Goal: Check status: Check status

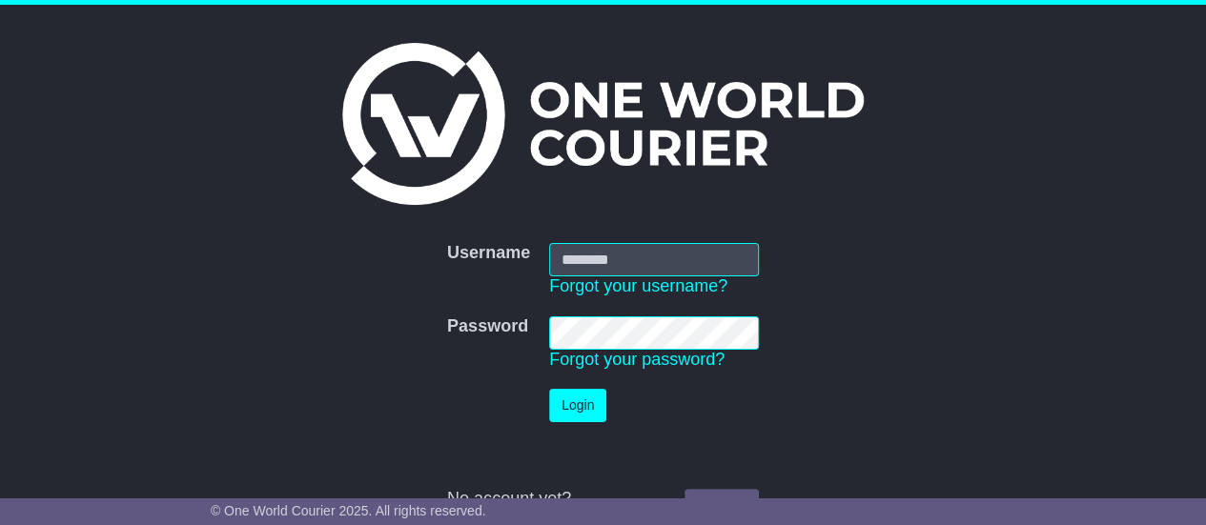
click at [1047, 188] on div "Username Username Forgot your username? Password Password Forgot your password?…" at bounding box center [603, 273] width 1206 height 537
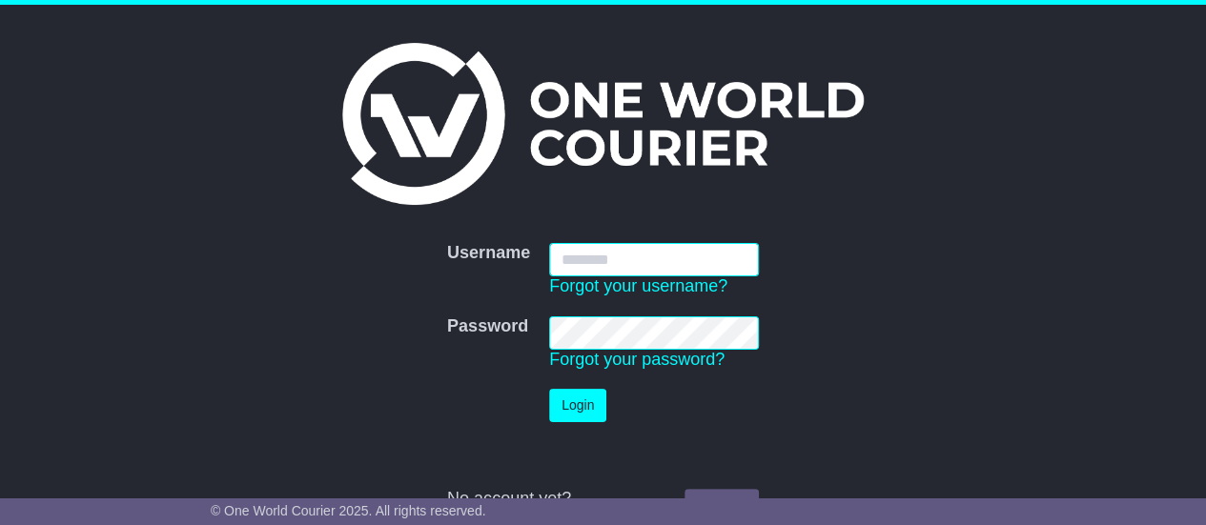
click at [732, 252] on input "Username" at bounding box center [654, 259] width 210 height 33
type input "**********"
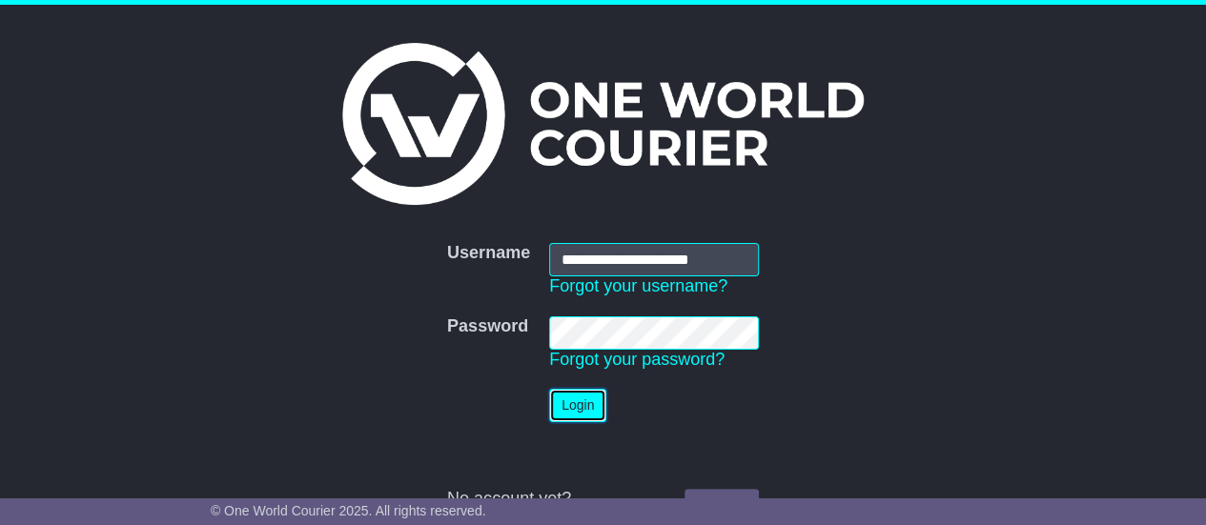
click at [575, 412] on button "Login" at bounding box center [577, 405] width 57 height 33
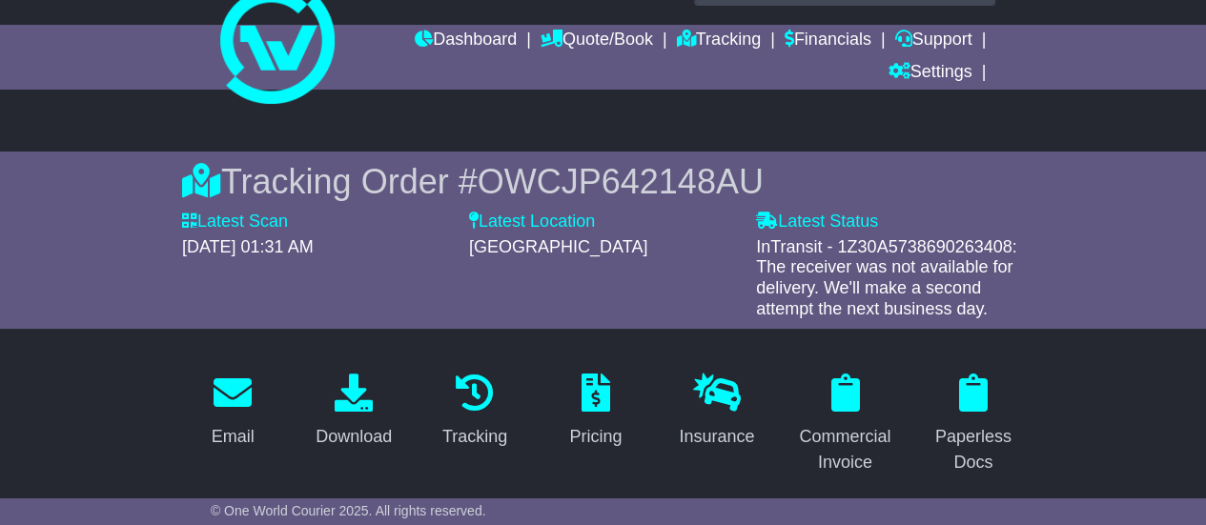
scroll to position [59, 0]
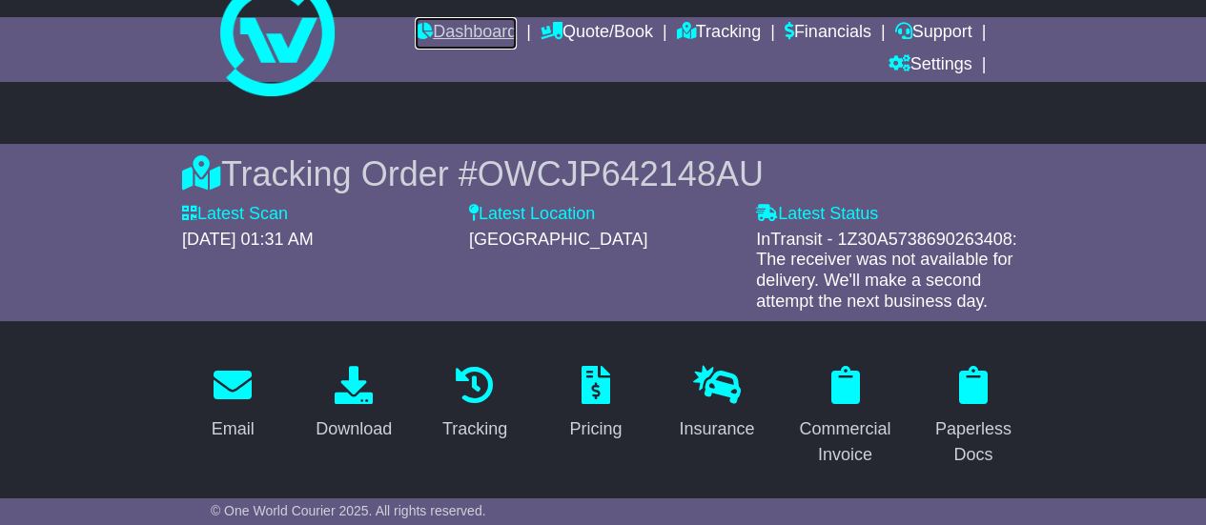
click at [486, 30] on link "Dashboard" at bounding box center [466, 33] width 102 height 32
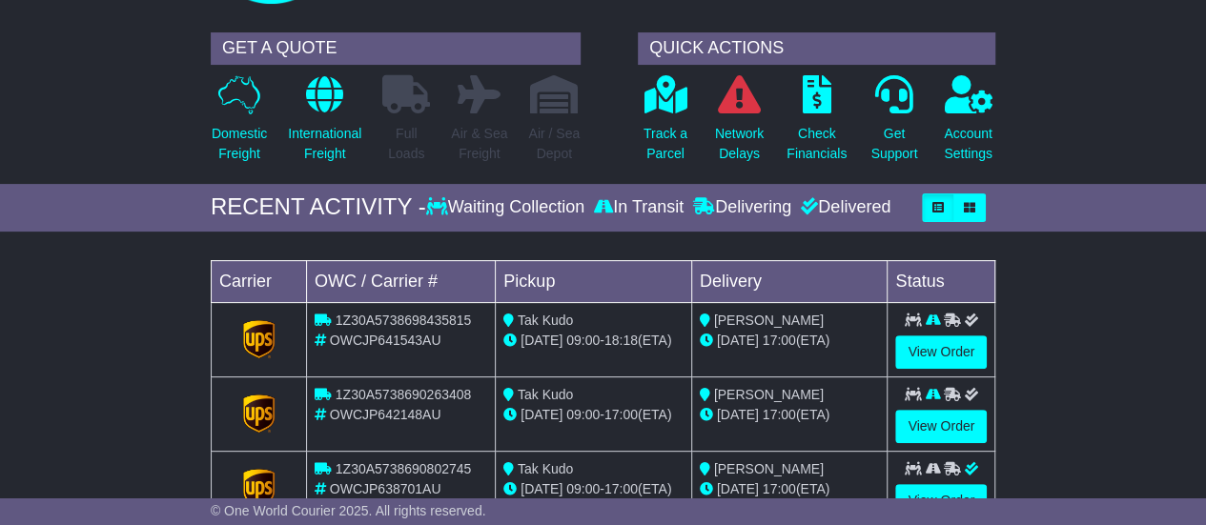
scroll to position [197, 0]
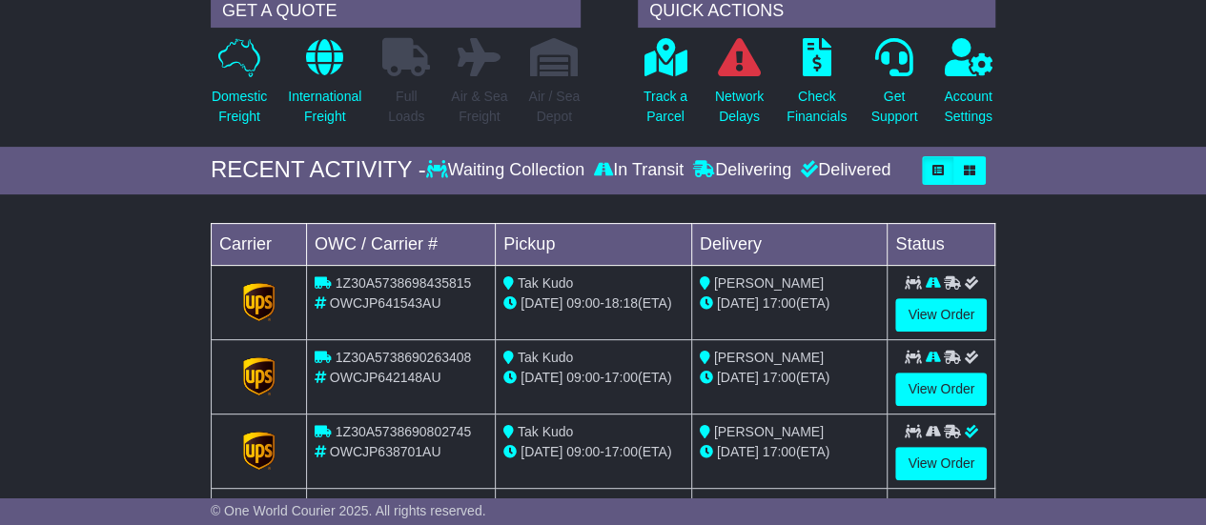
drag, startPoint x: 1219, startPoint y: 145, endPoint x: 1213, endPoint y: 203, distance: 58.5
click at [1205, 203] on html "Ethan.Gates8@gmail.com Logout Ethan Gates Ethan.Gates8@gmail.com 0433003274 Cha…" at bounding box center [603, 73] width 1206 height 525
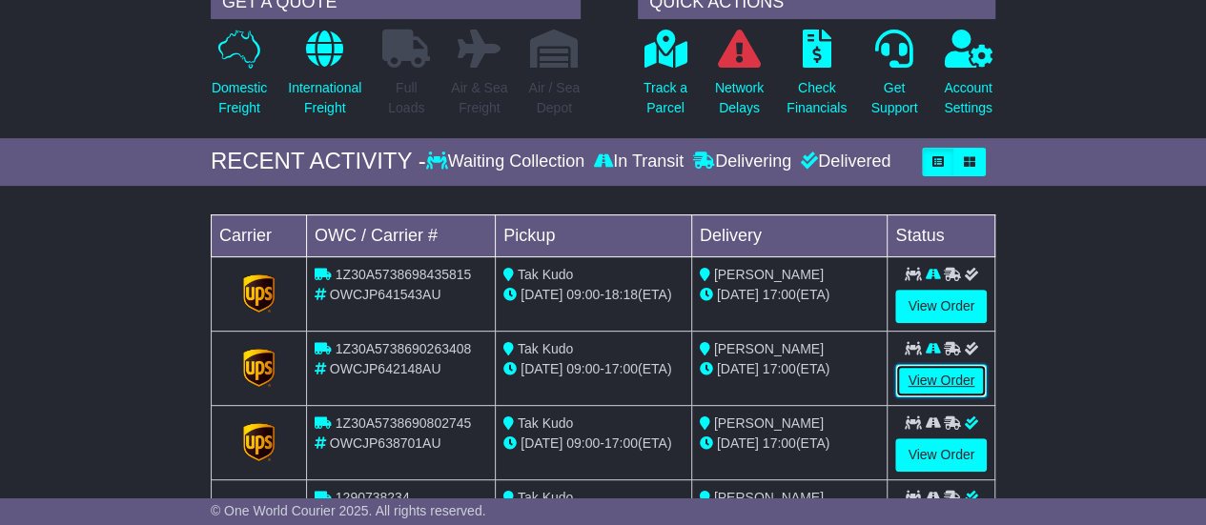
click at [910, 388] on link "View Order" at bounding box center [941, 380] width 92 height 33
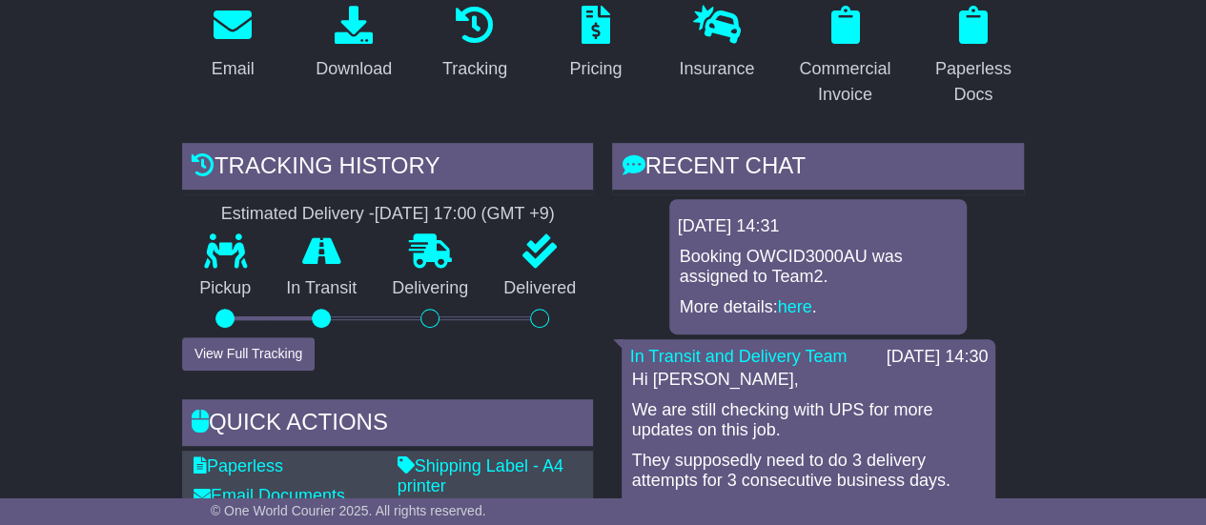
scroll to position [439, 0]
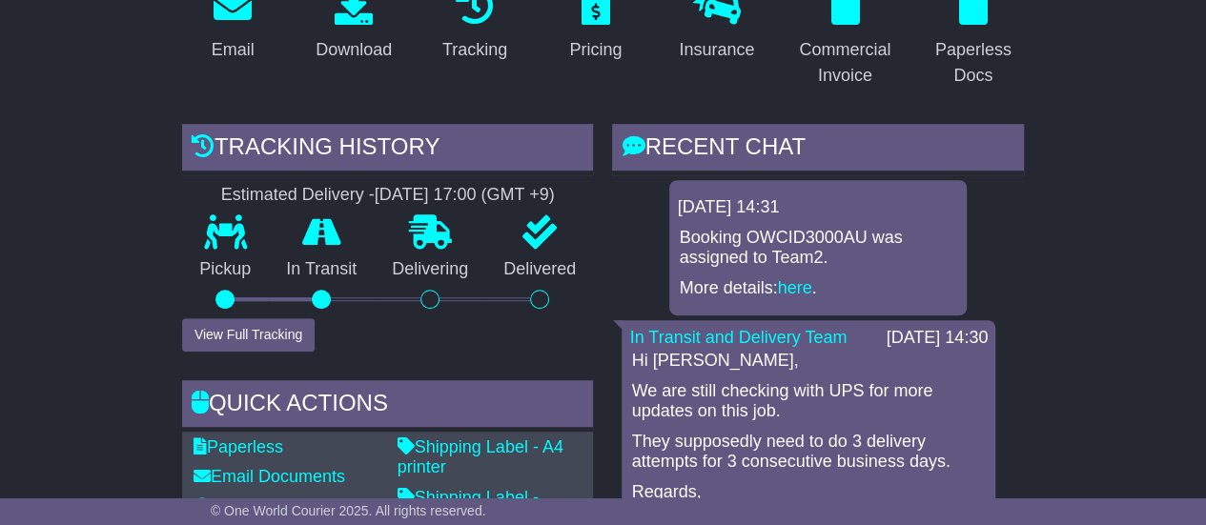
drag, startPoint x: 1215, startPoint y: 85, endPoint x: 1219, endPoint y: 158, distance: 73.5
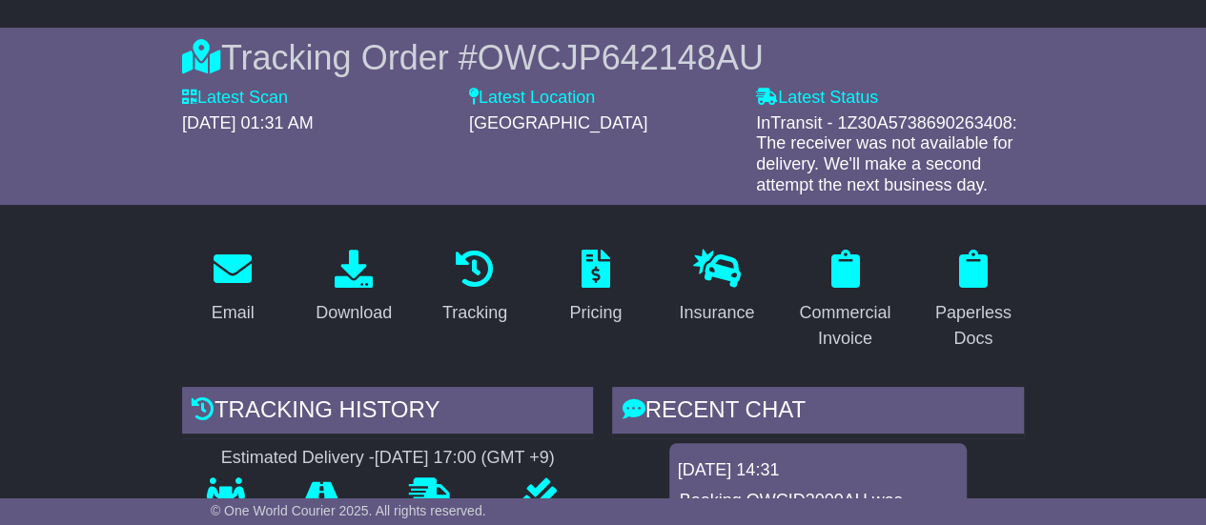
scroll to position [53, 0]
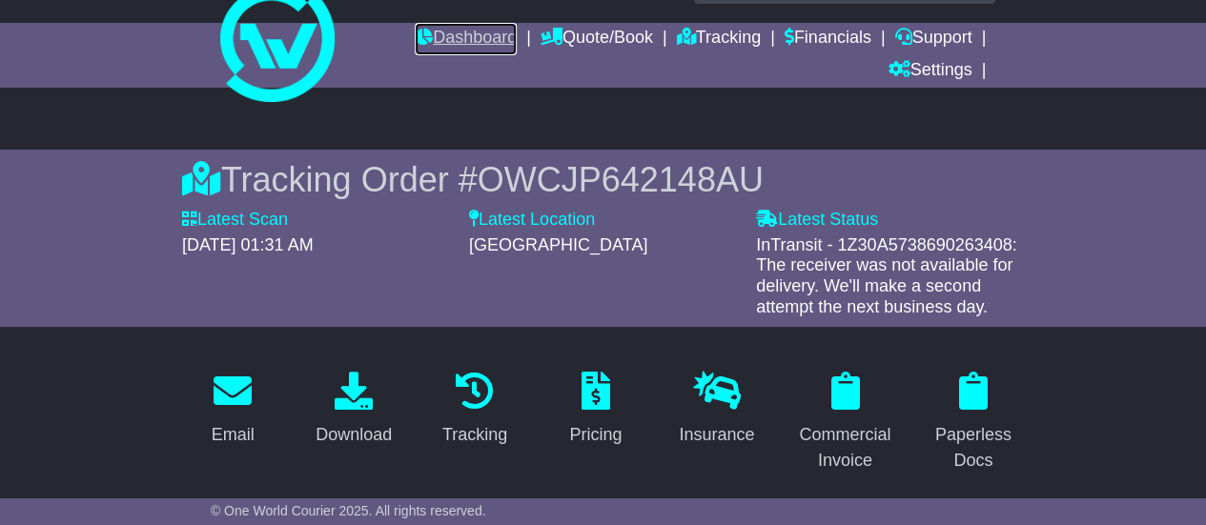
click at [453, 41] on link "Dashboard" at bounding box center [466, 39] width 102 height 32
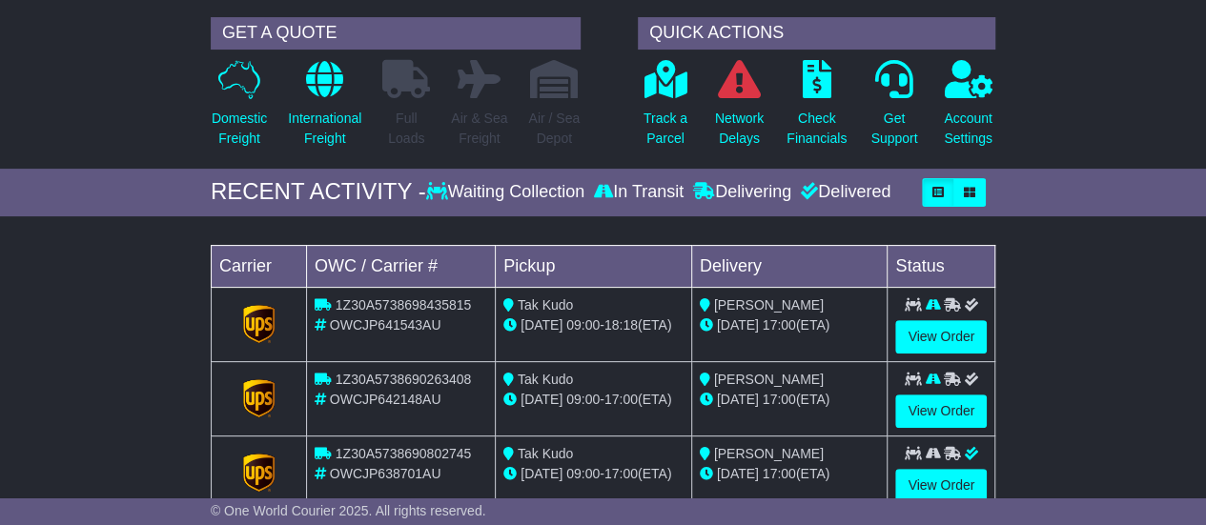
scroll to position [206, 0]
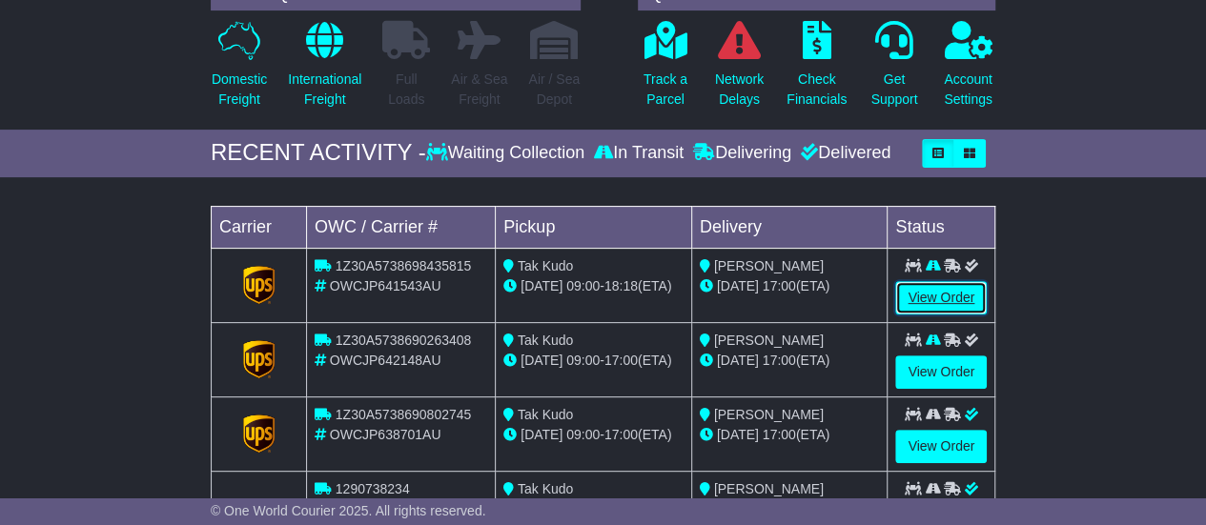
click at [947, 291] on link "View Order" at bounding box center [941, 297] width 92 height 33
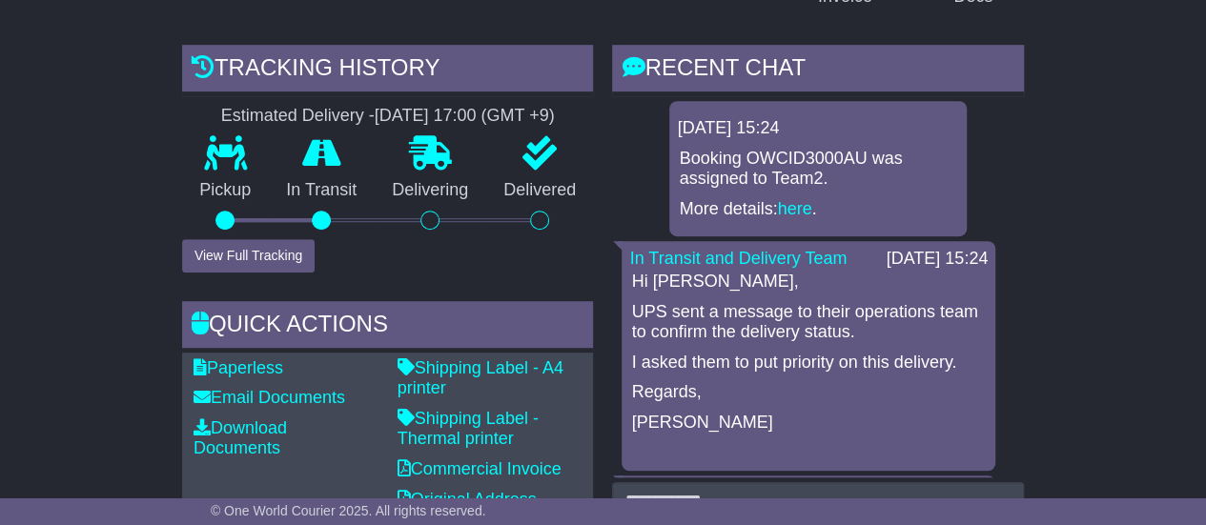
scroll to position [534, 0]
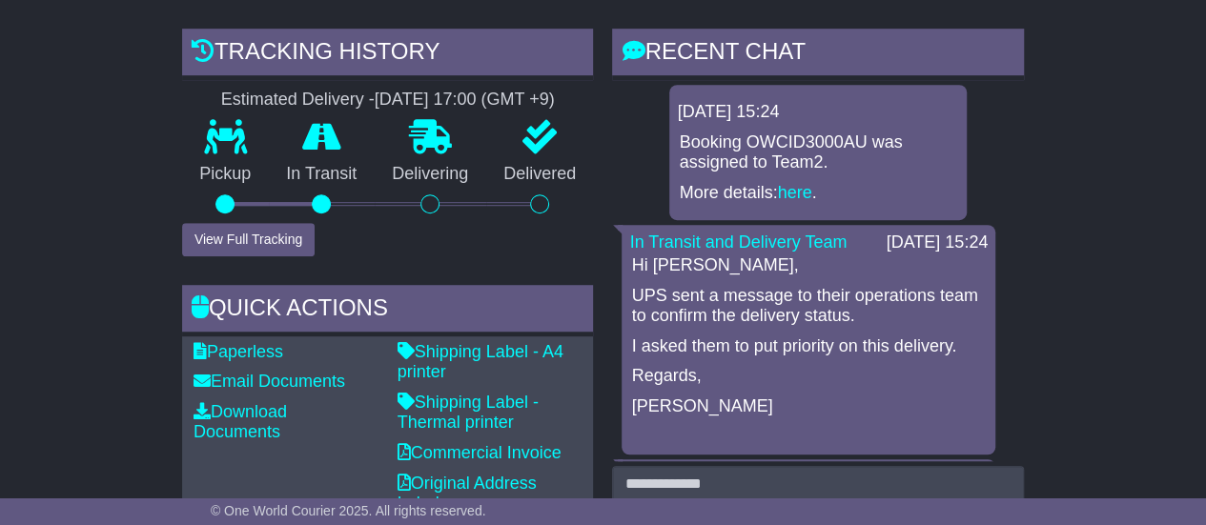
drag, startPoint x: 1219, startPoint y: 74, endPoint x: 1219, endPoint y: 161, distance: 86.8
click at [789, 196] on link "here" at bounding box center [795, 192] width 34 height 19
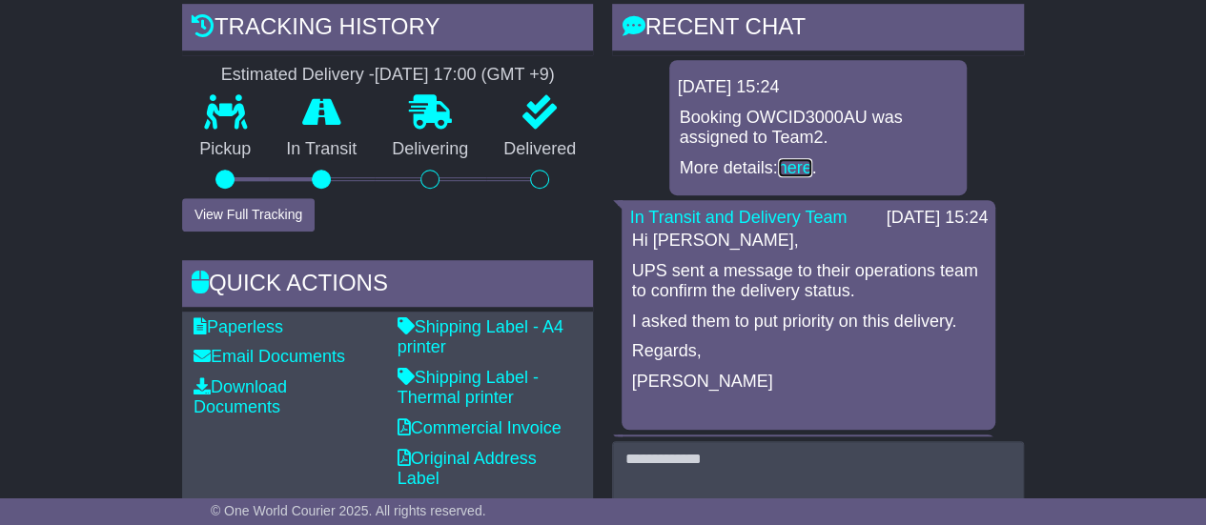
scroll to position [590, 0]
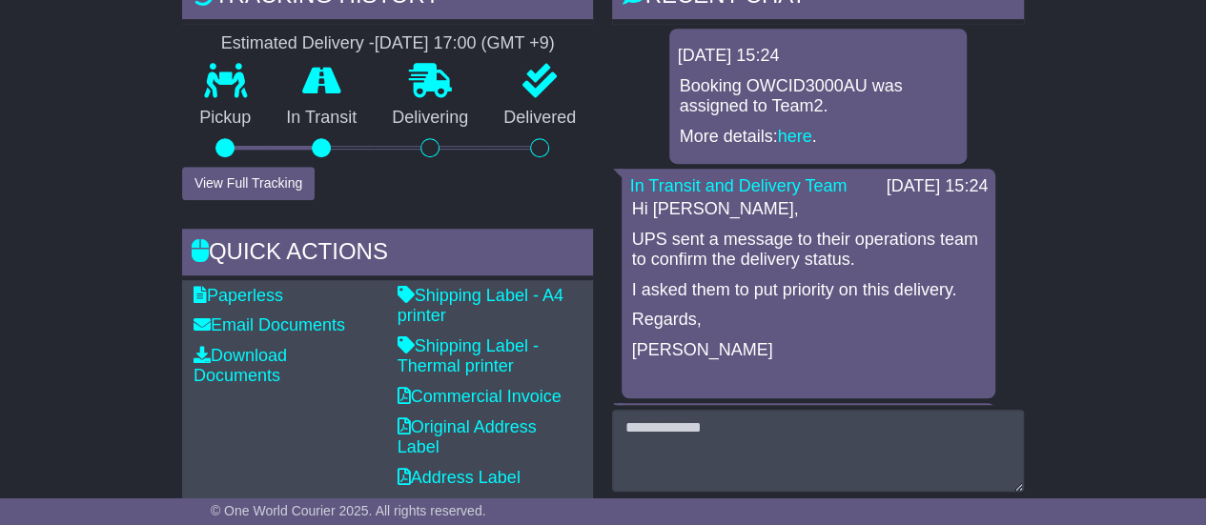
click at [940, 250] on p "UPS sent a message to their operations team to confirm the delivery status." at bounding box center [808, 250] width 355 height 41
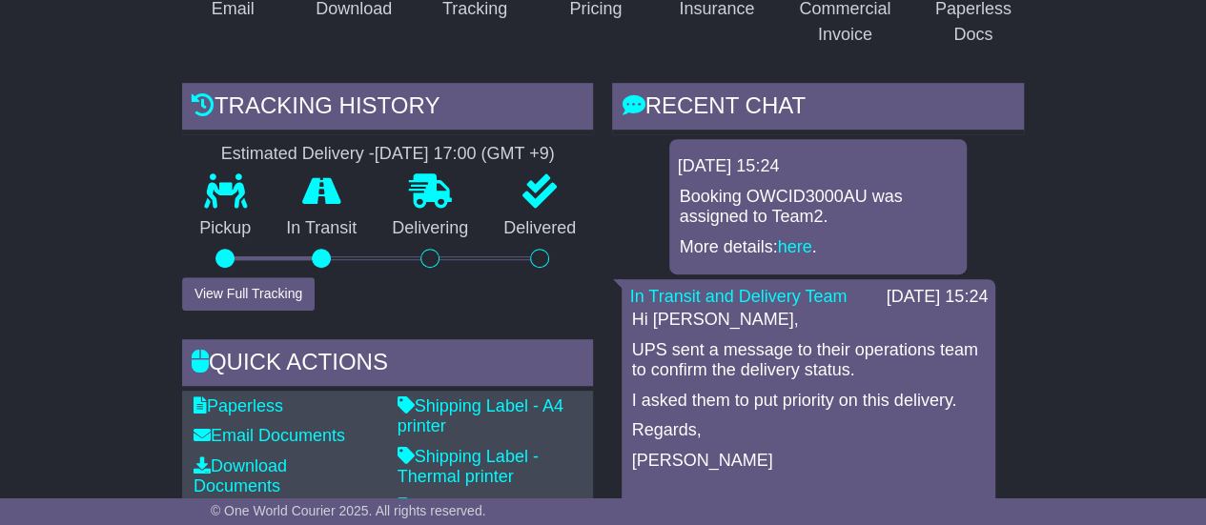
scroll to position [476, 0]
